Goal: Task Accomplishment & Management: Manage account settings

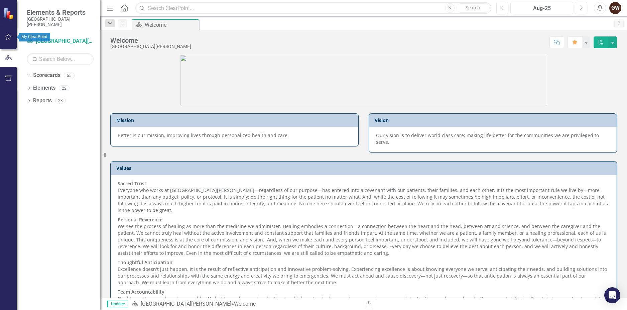
click at [9, 38] on icon "button" at bounding box center [8, 36] width 7 height 5
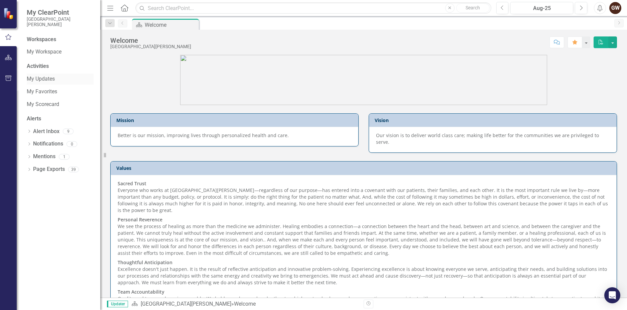
click at [35, 78] on link "My Updates" at bounding box center [60, 79] width 67 height 8
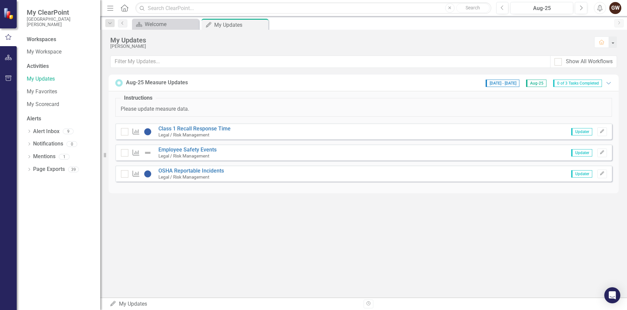
click at [199, 153] on small "Legal / Risk Management" at bounding box center [183, 155] width 51 height 5
click at [200, 151] on link "Employee Safety Events" at bounding box center [187, 149] width 58 height 6
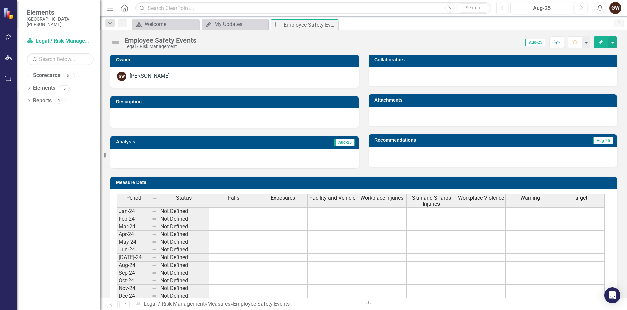
scroll to position [245, 0]
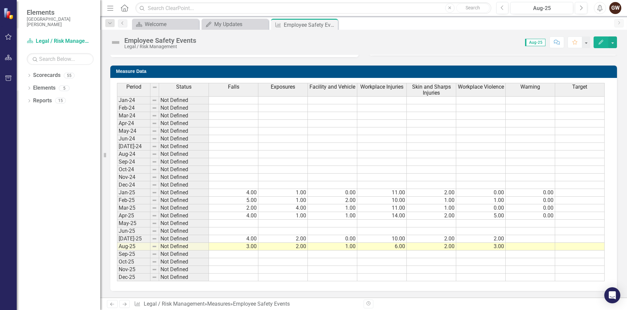
click at [250, 220] on td at bounding box center [233, 224] width 49 height 8
type textarea "3"
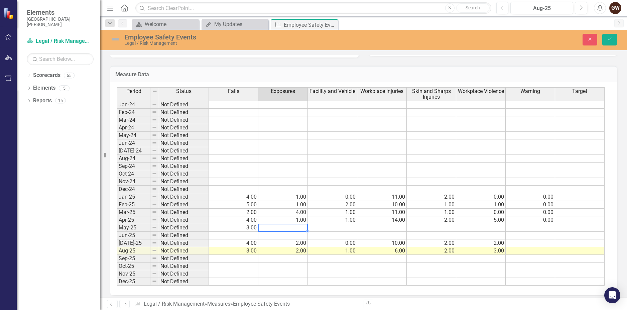
type textarea "5"
type textarea "0"
type textarea "8"
type textarea "2"
type textarea "0"
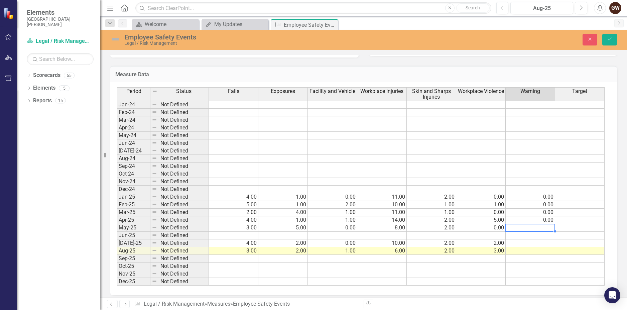
type textarea "0"
click at [610, 38] on icon "Save" at bounding box center [610, 39] width 6 height 5
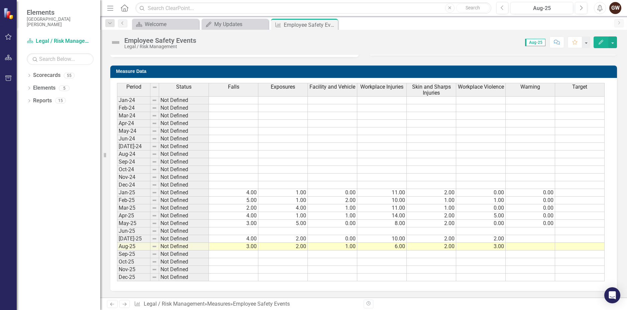
click at [253, 232] on td at bounding box center [233, 231] width 49 height 8
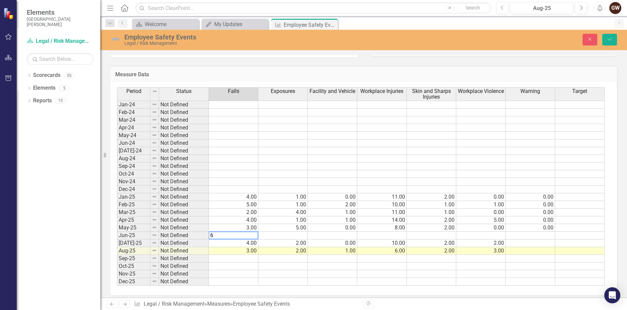
click at [283, 233] on td at bounding box center [282, 236] width 49 height 8
type textarea "1"
type textarea "10"
type textarea "6"
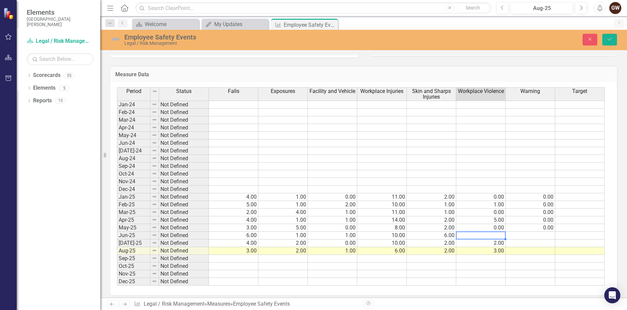
type textarea "1"
type textarea "0.0"
click at [610, 38] on icon "Save" at bounding box center [610, 39] width 6 height 5
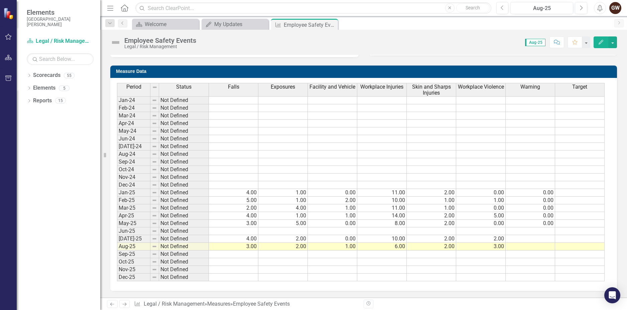
click at [253, 231] on td at bounding box center [233, 231] width 49 height 8
click at [249, 231] on td at bounding box center [233, 231] width 49 height 8
type textarea "6"
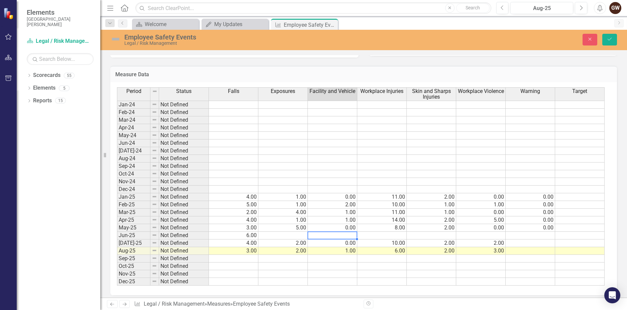
click at [297, 236] on td at bounding box center [282, 236] width 49 height 8
type textarea "1"
type textarea "10"
type textarea "6"
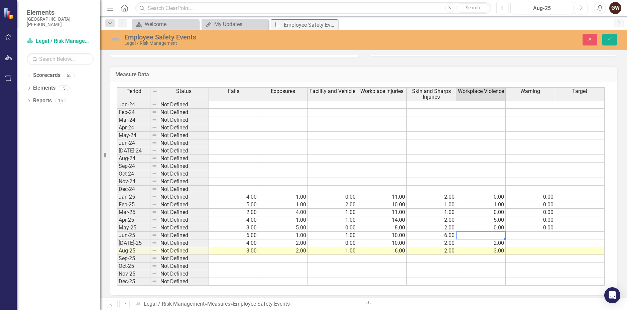
type textarea "1"
type textarea "0"
click at [612, 40] on icon "Save" at bounding box center [610, 39] width 6 height 5
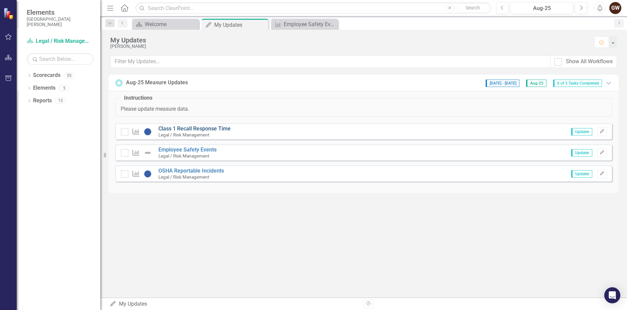
click at [204, 126] on link "Class 1 Recall Response Time" at bounding box center [194, 128] width 72 height 6
click at [199, 169] on link "OSHA Reportable Incidents" at bounding box center [191, 170] width 66 height 6
